Goal: Check status: Check status

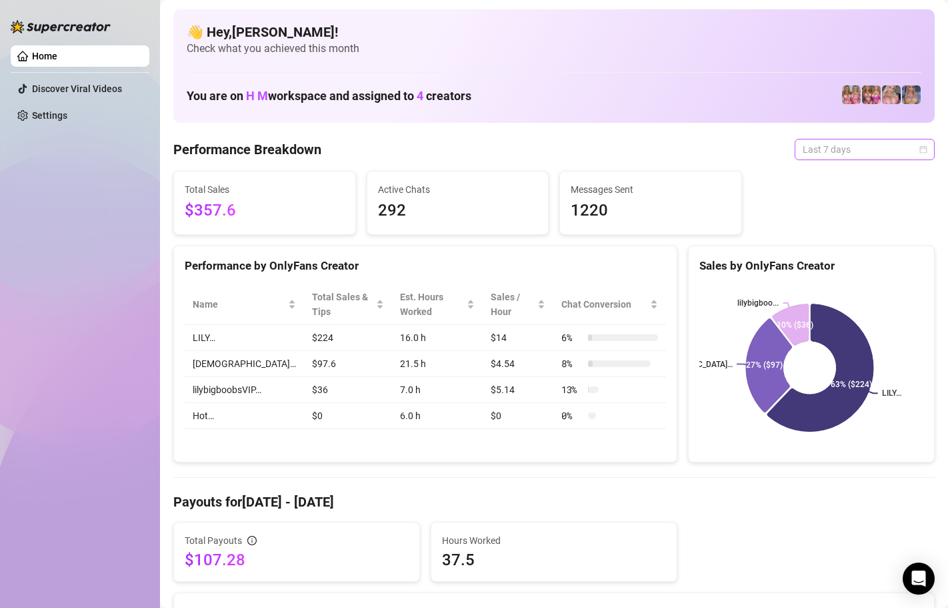
click at [833, 151] on span "Last 7 days" at bounding box center [865, 149] width 124 height 20
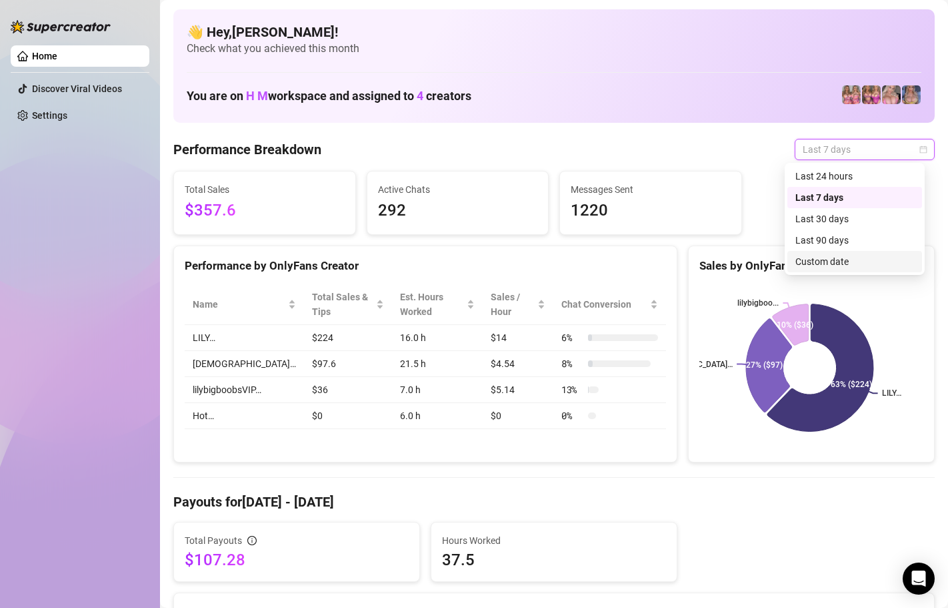
click at [825, 263] on div "Custom date" at bounding box center [855, 261] width 119 height 15
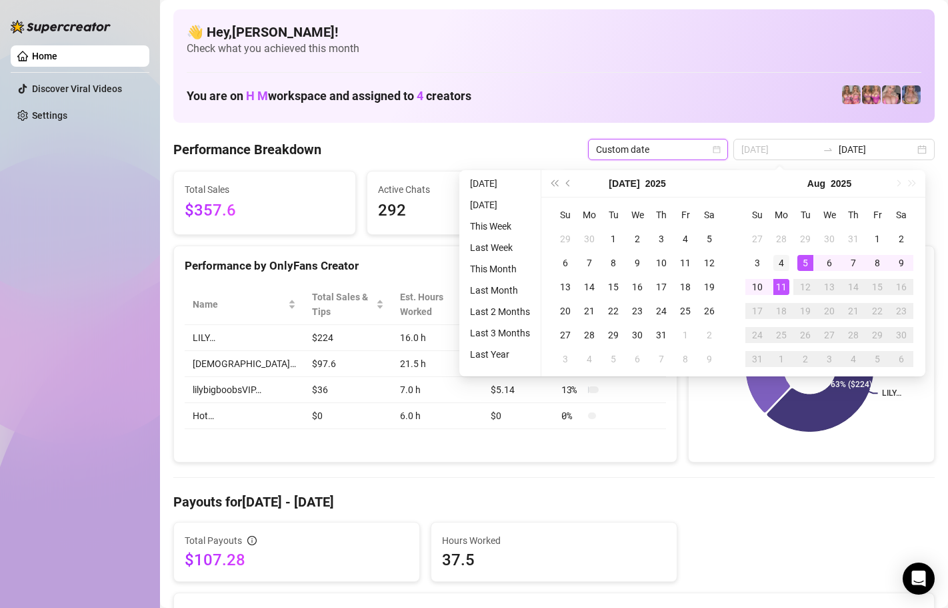
type input "[DATE]"
click at [785, 261] on div "4" at bounding box center [782, 263] width 16 height 16
click at [782, 285] on div "11" at bounding box center [782, 287] width 16 height 16
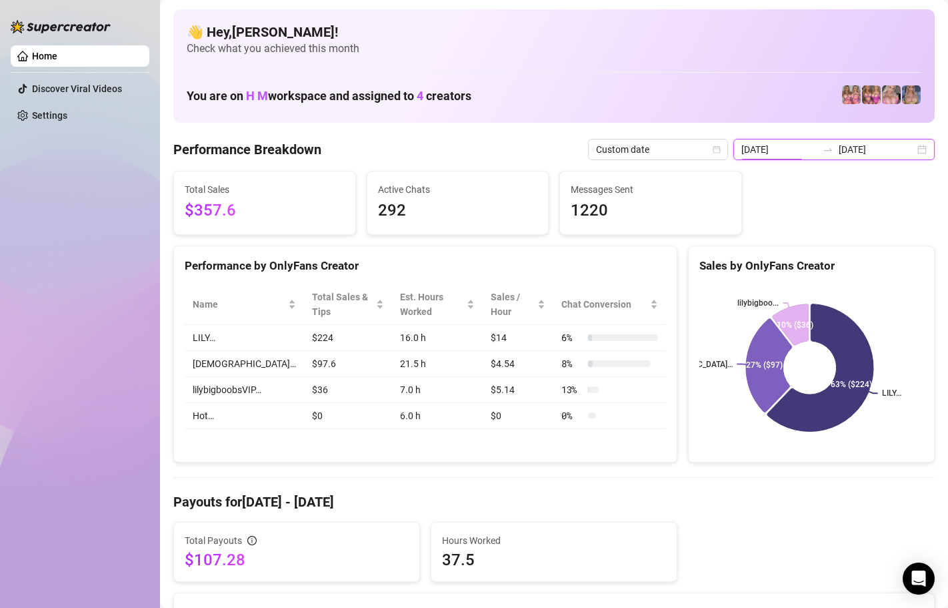
click at [805, 150] on input "[DATE]" at bounding box center [780, 149] width 76 height 15
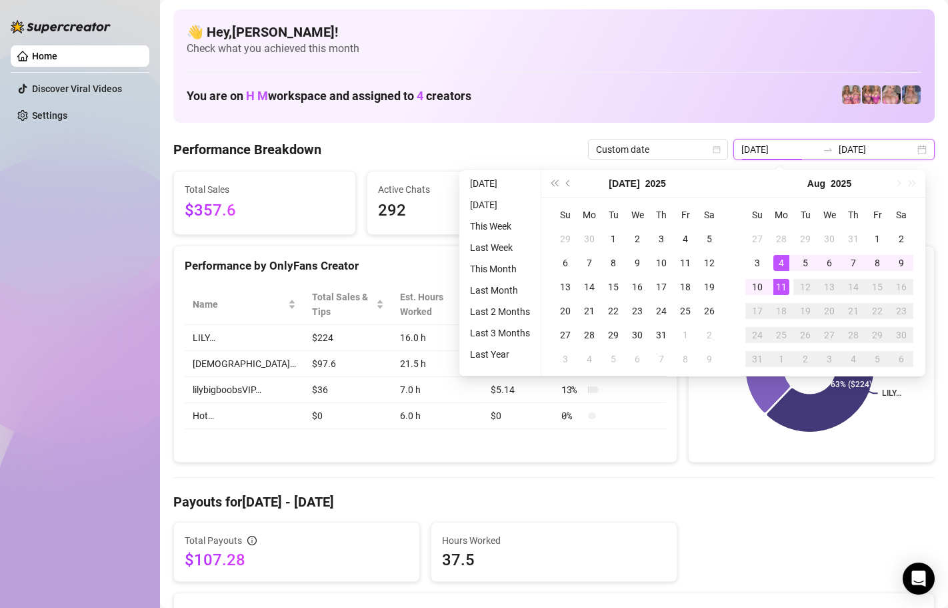
click at [876, 149] on input "[DATE]" at bounding box center [877, 149] width 76 height 15
type input "[DATE]"
click at [783, 255] on div "4" at bounding box center [782, 263] width 16 height 16
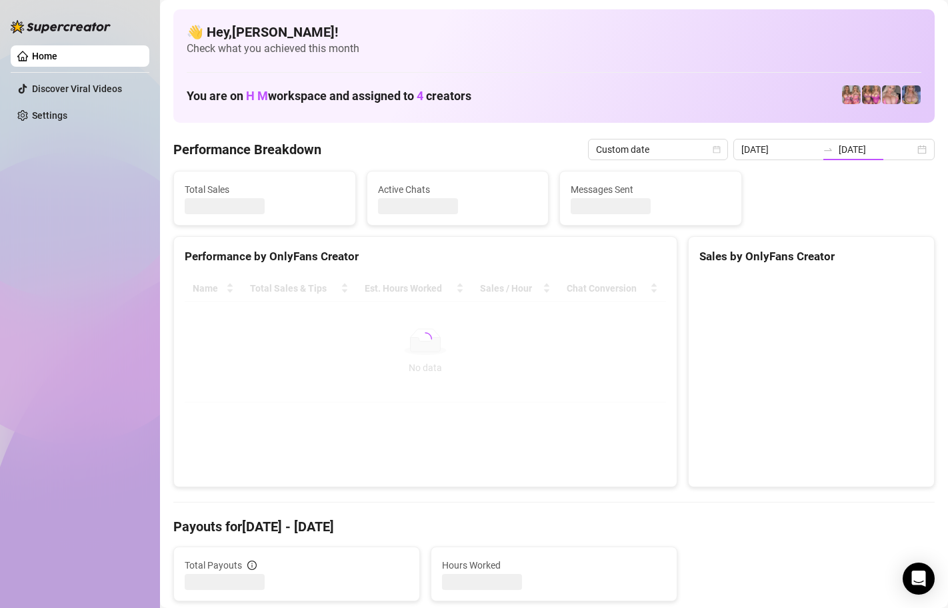
type input "[DATE]"
click at [783, 259] on div "Sales by OnlyFans Creator" at bounding box center [812, 256] width 224 height 18
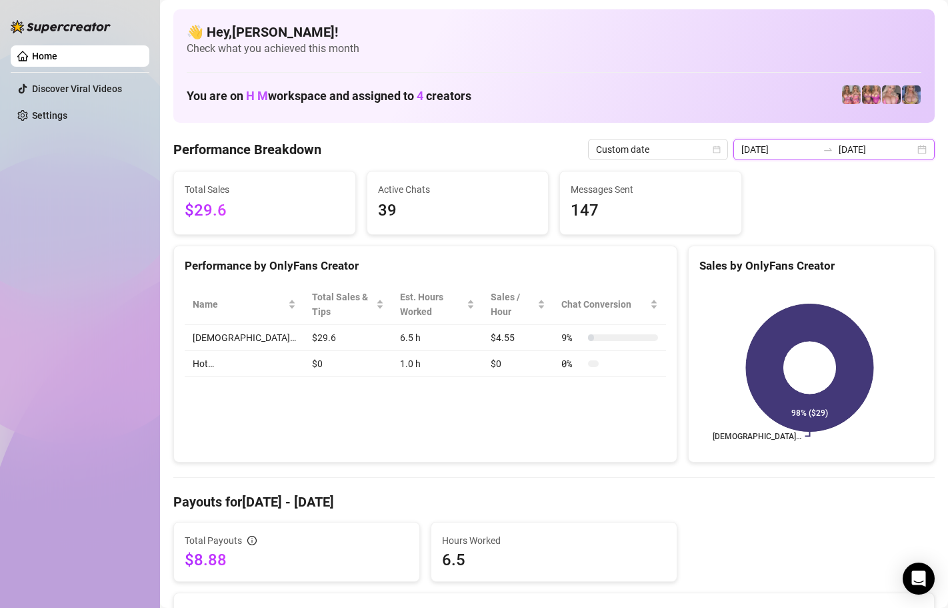
click at [810, 153] on input "[DATE]" at bounding box center [780, 149] width 76 height 15
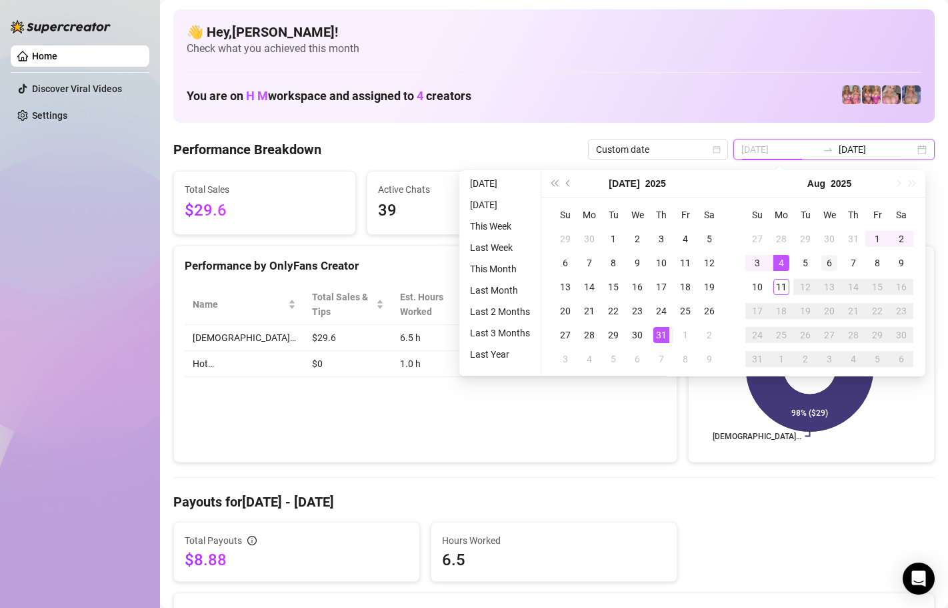
type input "[DATE]"
click at [830, 261] on div "6" at bounding box center [830, 263] width 16 height 16
type input "[DATE]"
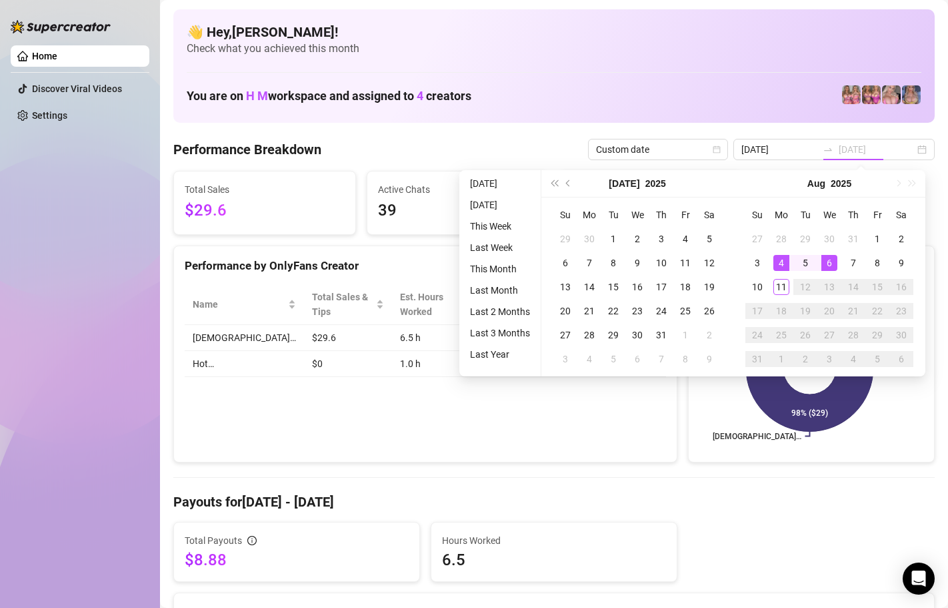
type input "[DATE]"
